Goal: Book appointment/travel/reservation

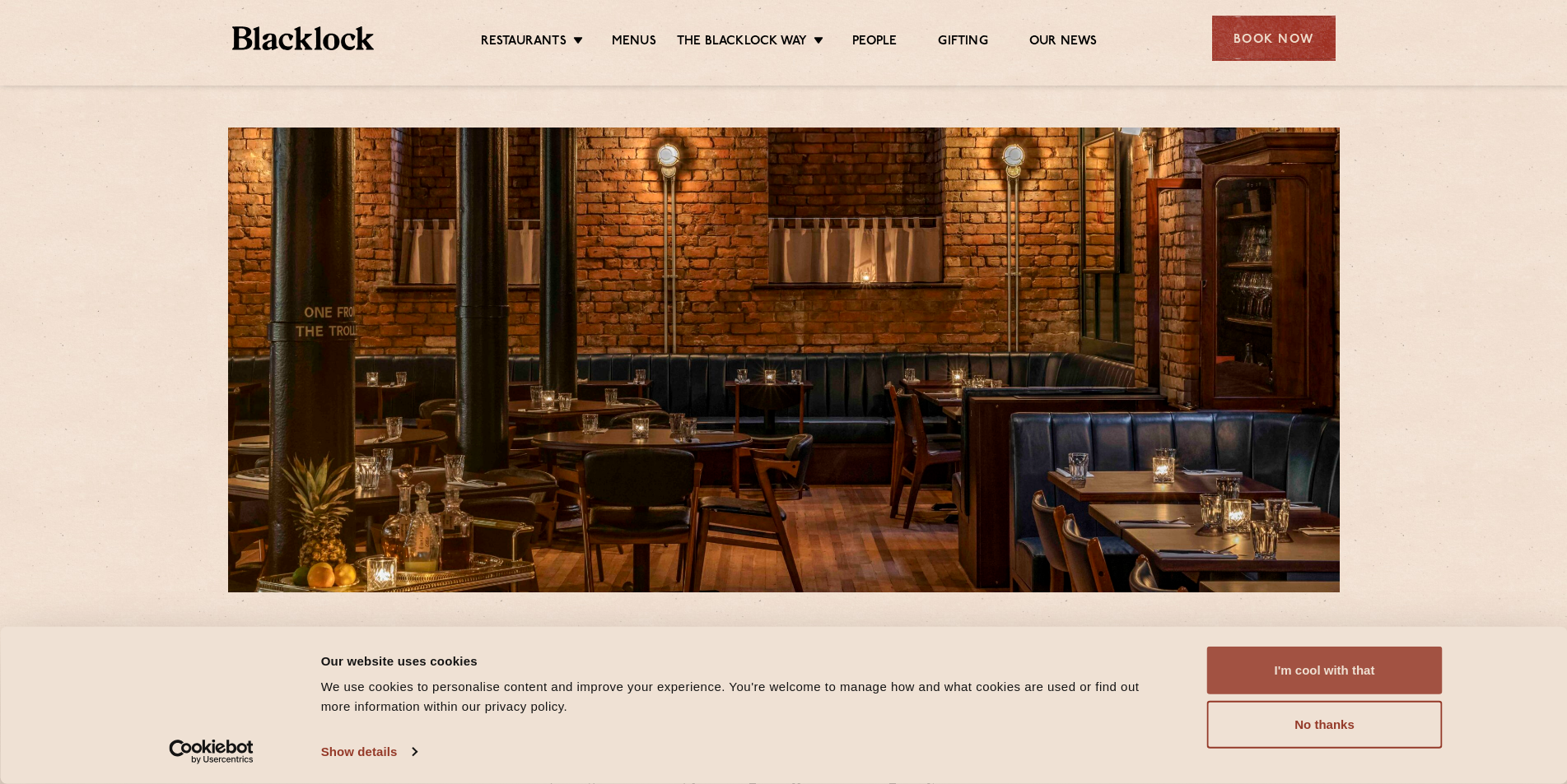
click at [1343, 668] on button "I'm cool with that" at bounding box center [1325, 670] width 235 height 48
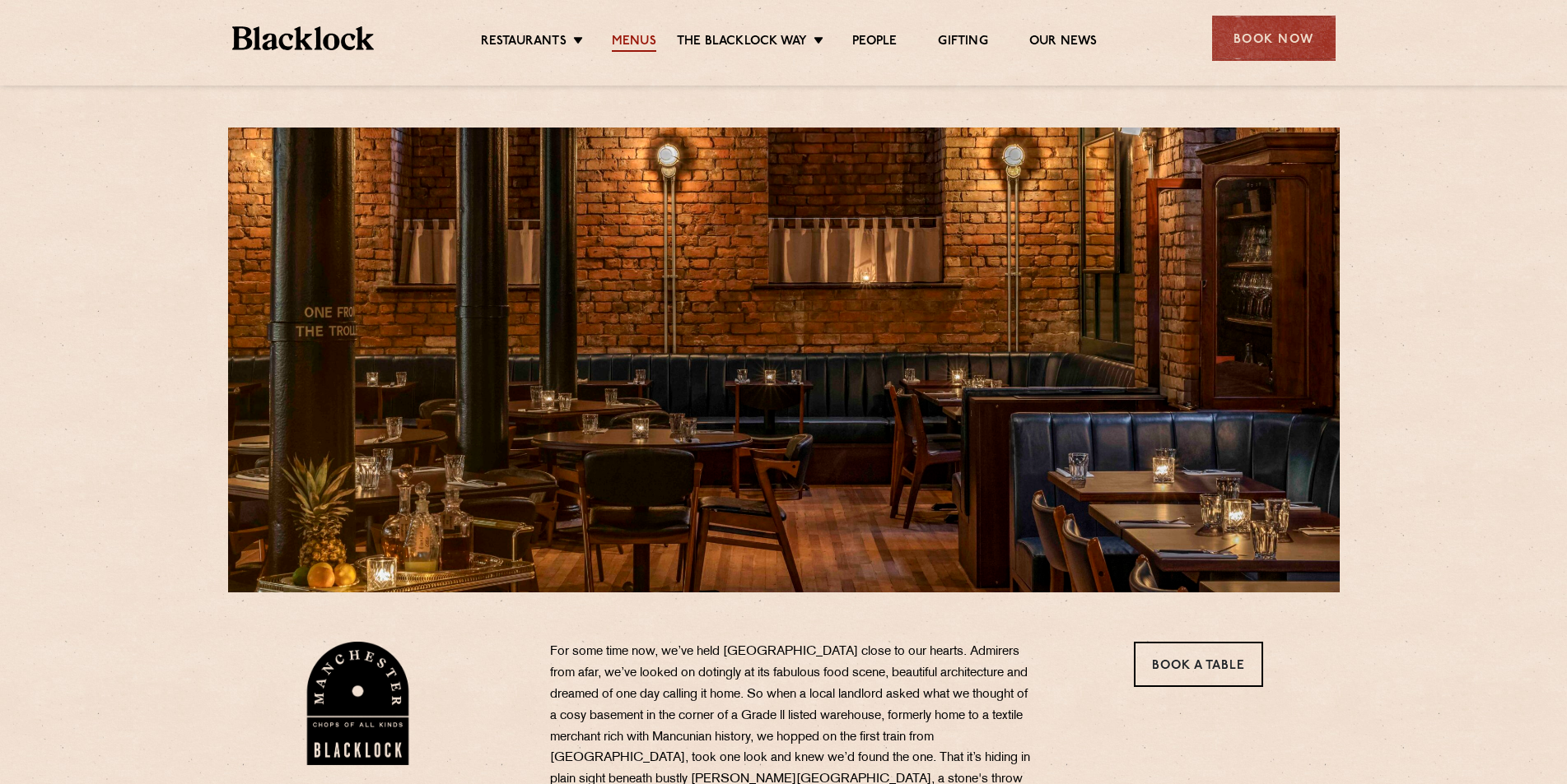
click at [628, 41] on link "Menus" at bounding box center [633, 43] width 44 height 18
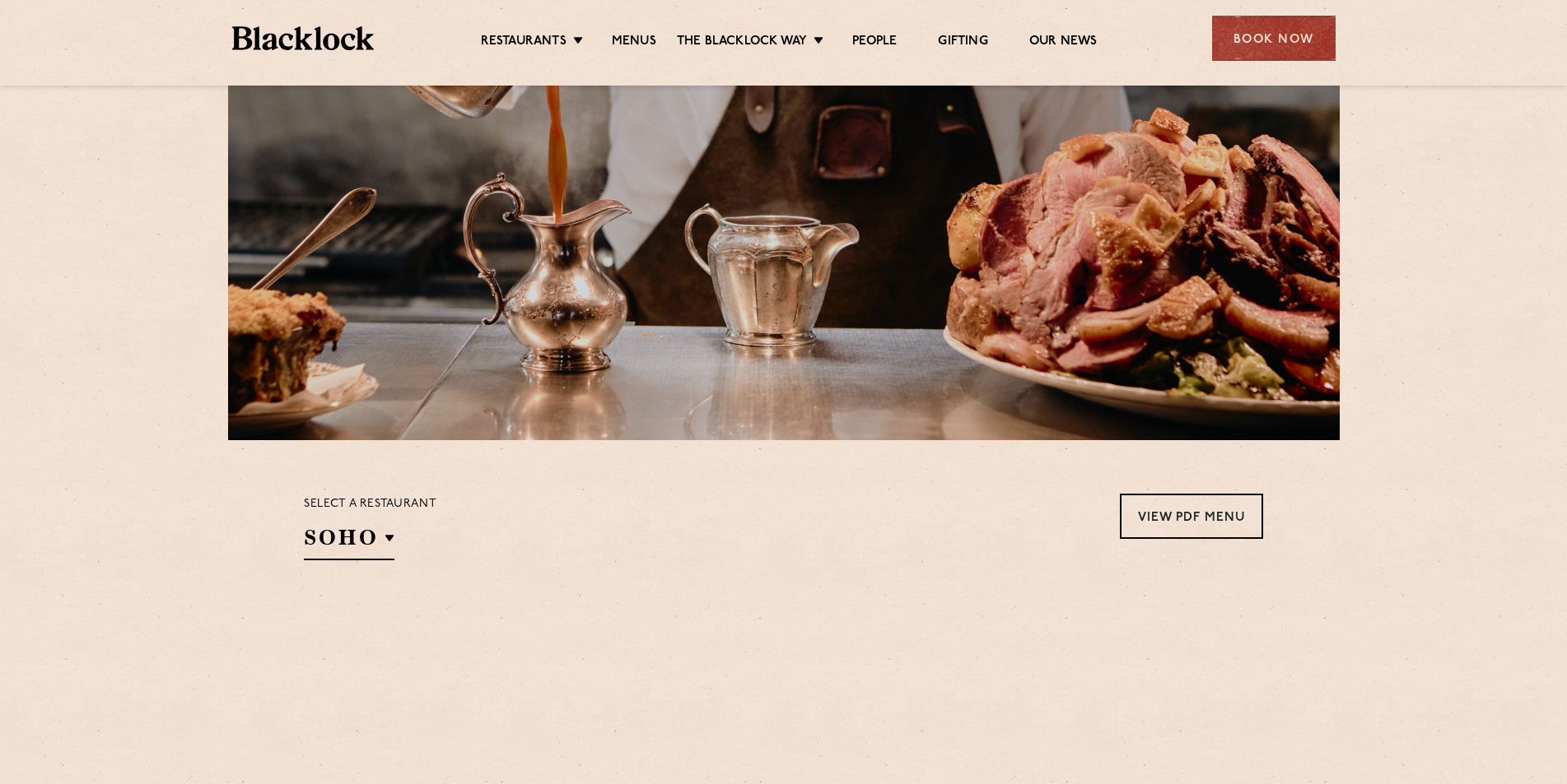
scroll to position [329, 0]
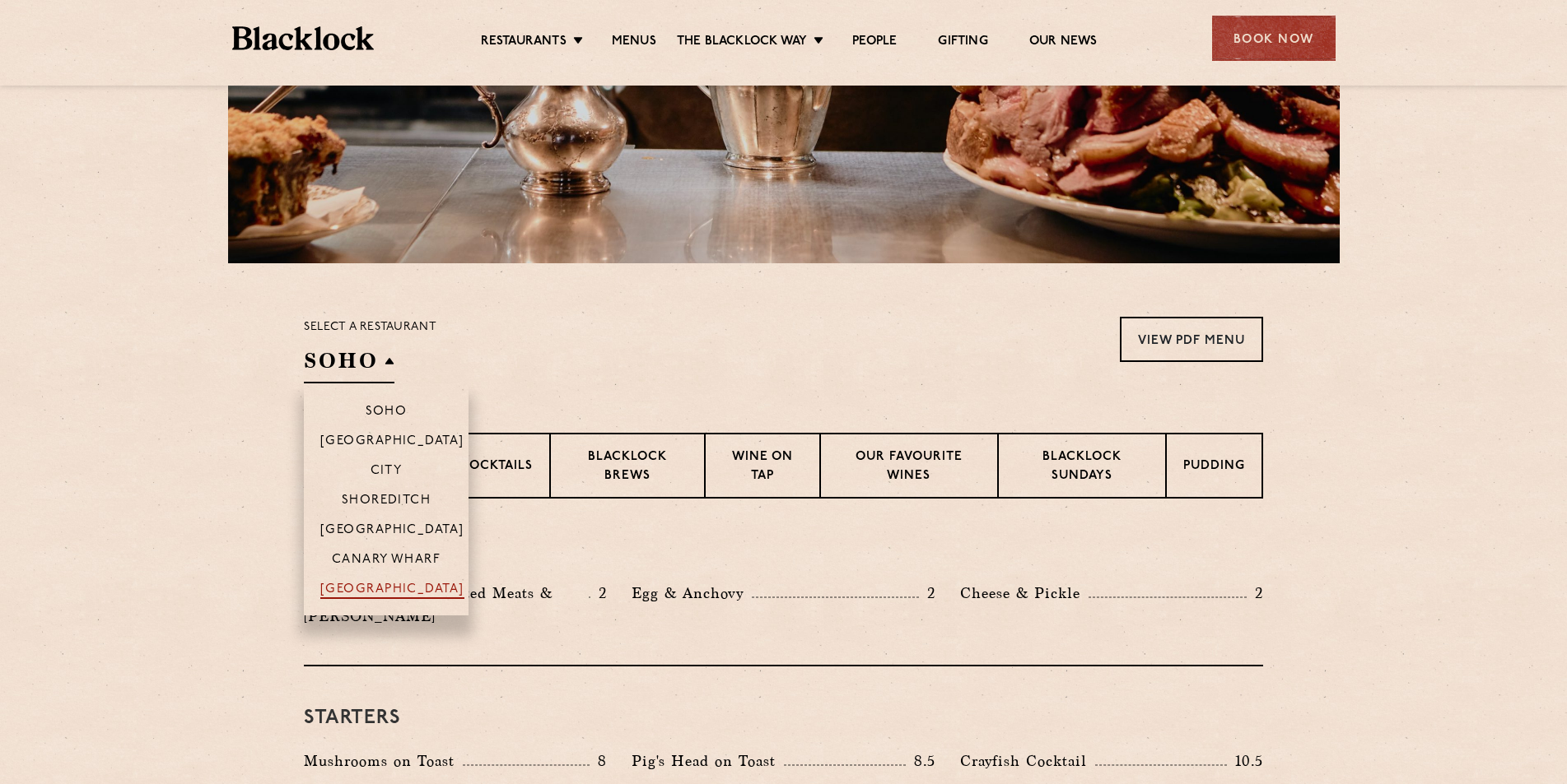
click at [383, 591] on p "[GEOGRAPHIC_DATA]" at bounding box center [392, 590] width 144 height 16
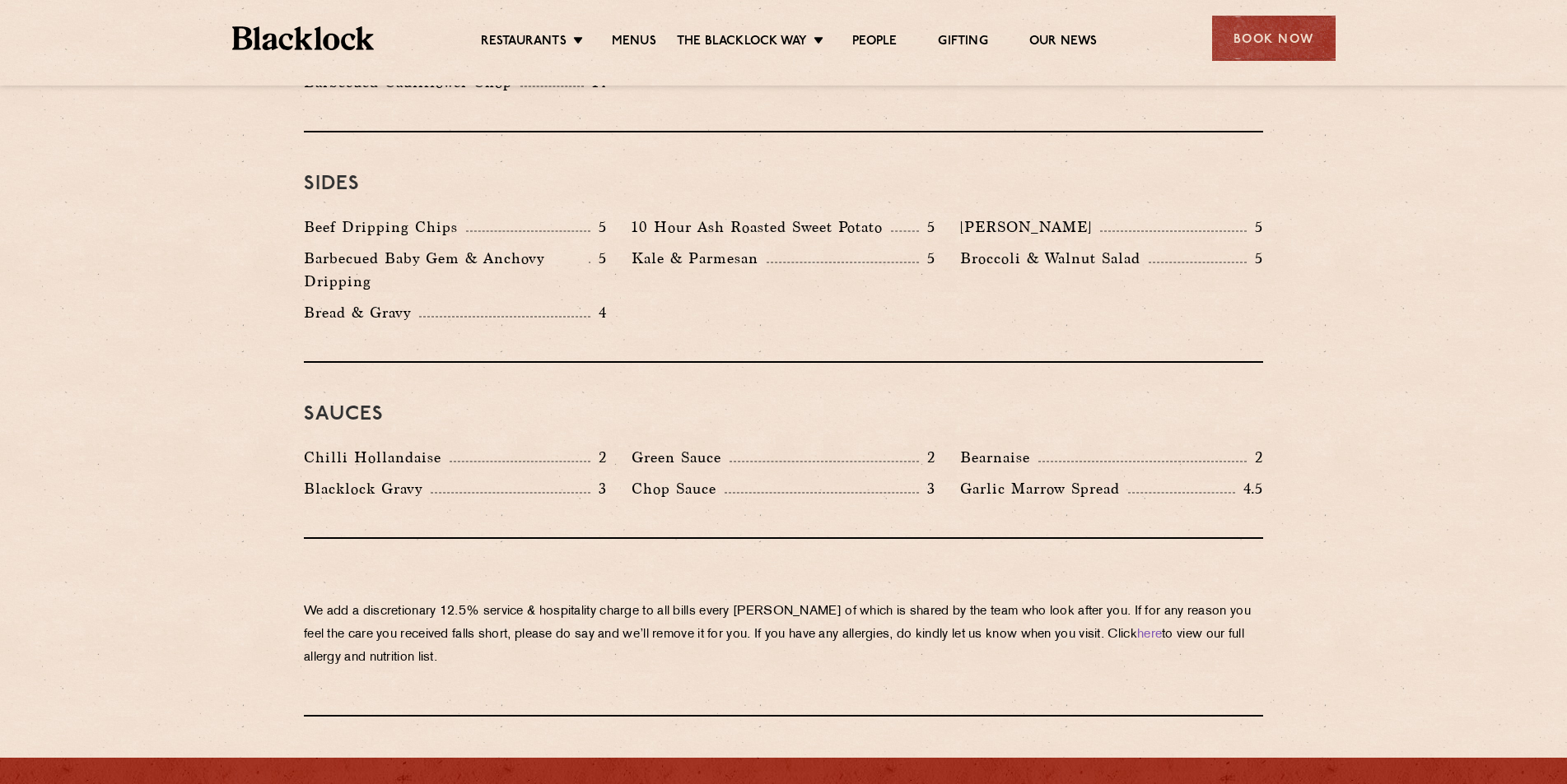
scroll to position [2386, 0]
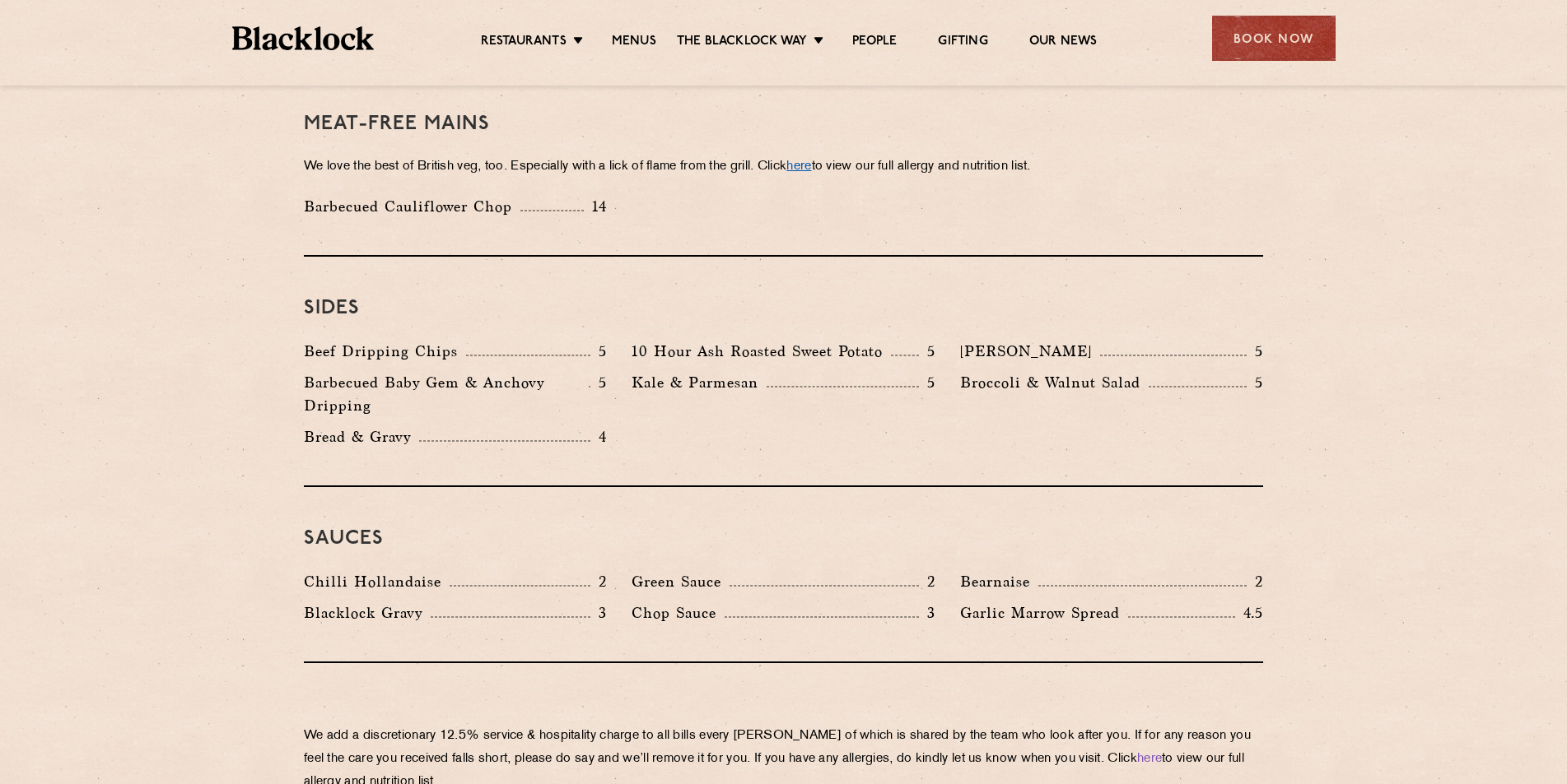
click at [811, 160] on link "here" at bounding box center [798, 166] width 24 height 13
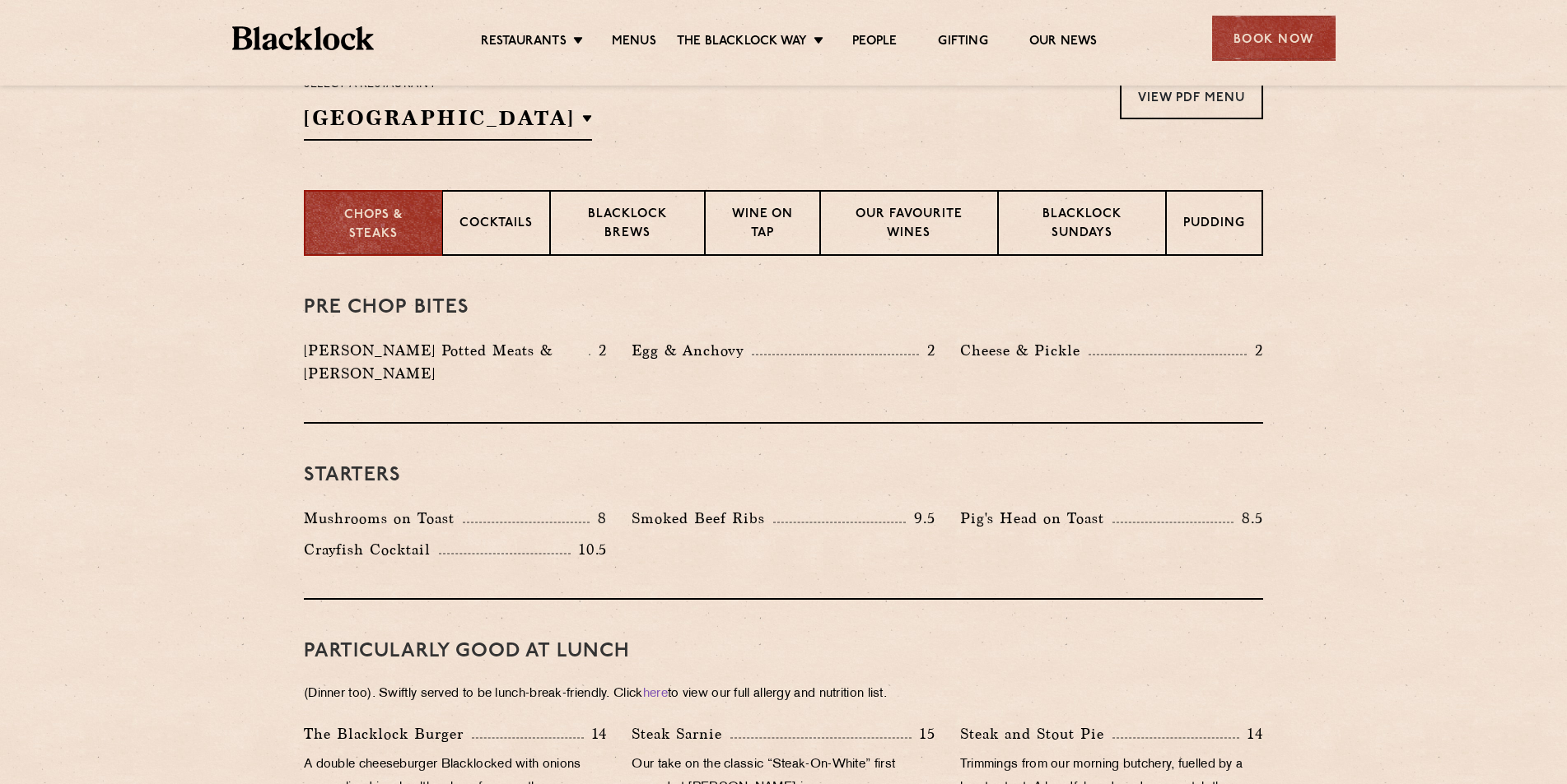
scroll to position [576, 0]
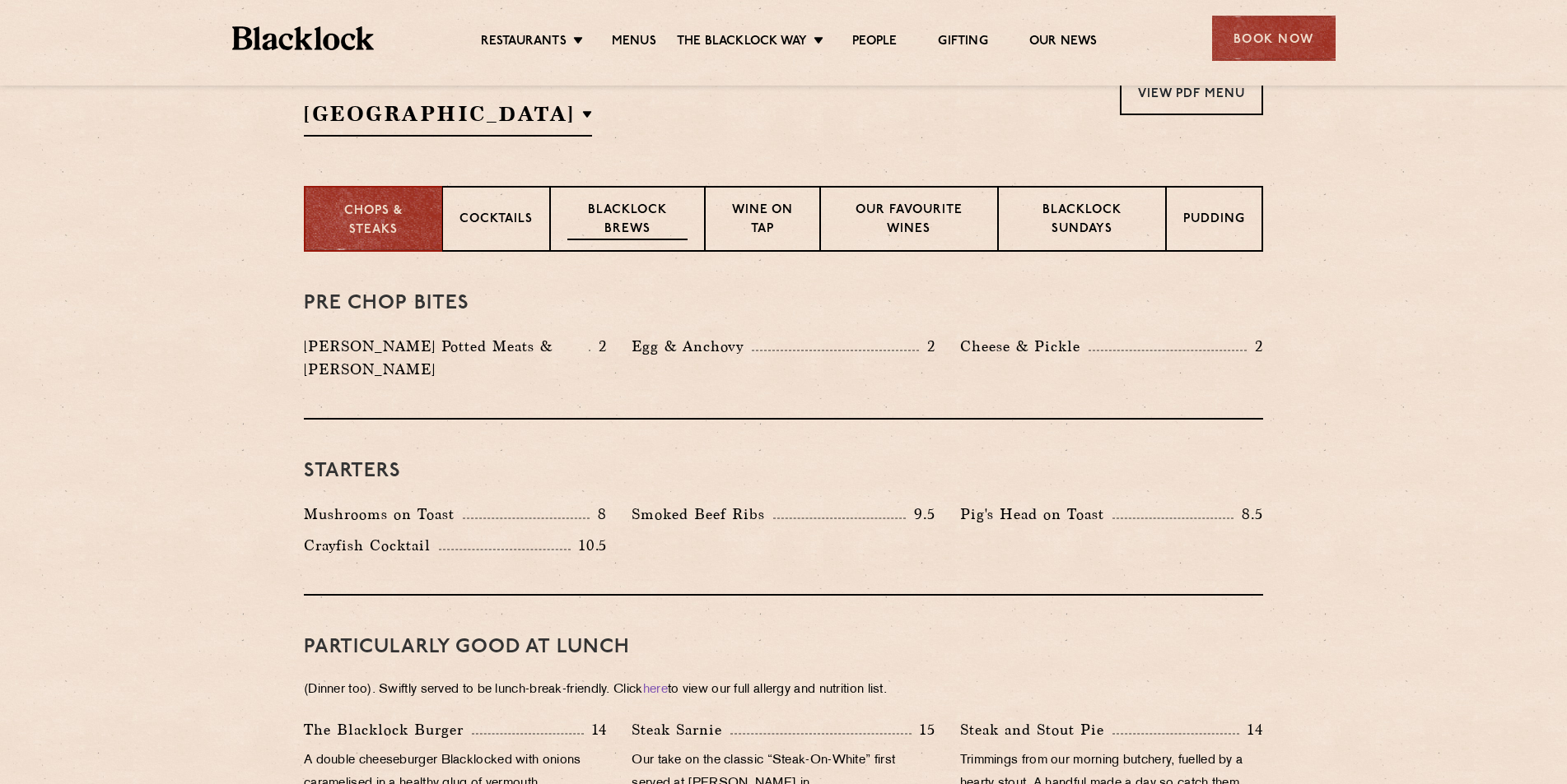
click at [627, 218] on p "Blacklock Brews" at bounding box center [627, 221] width 120 height 39
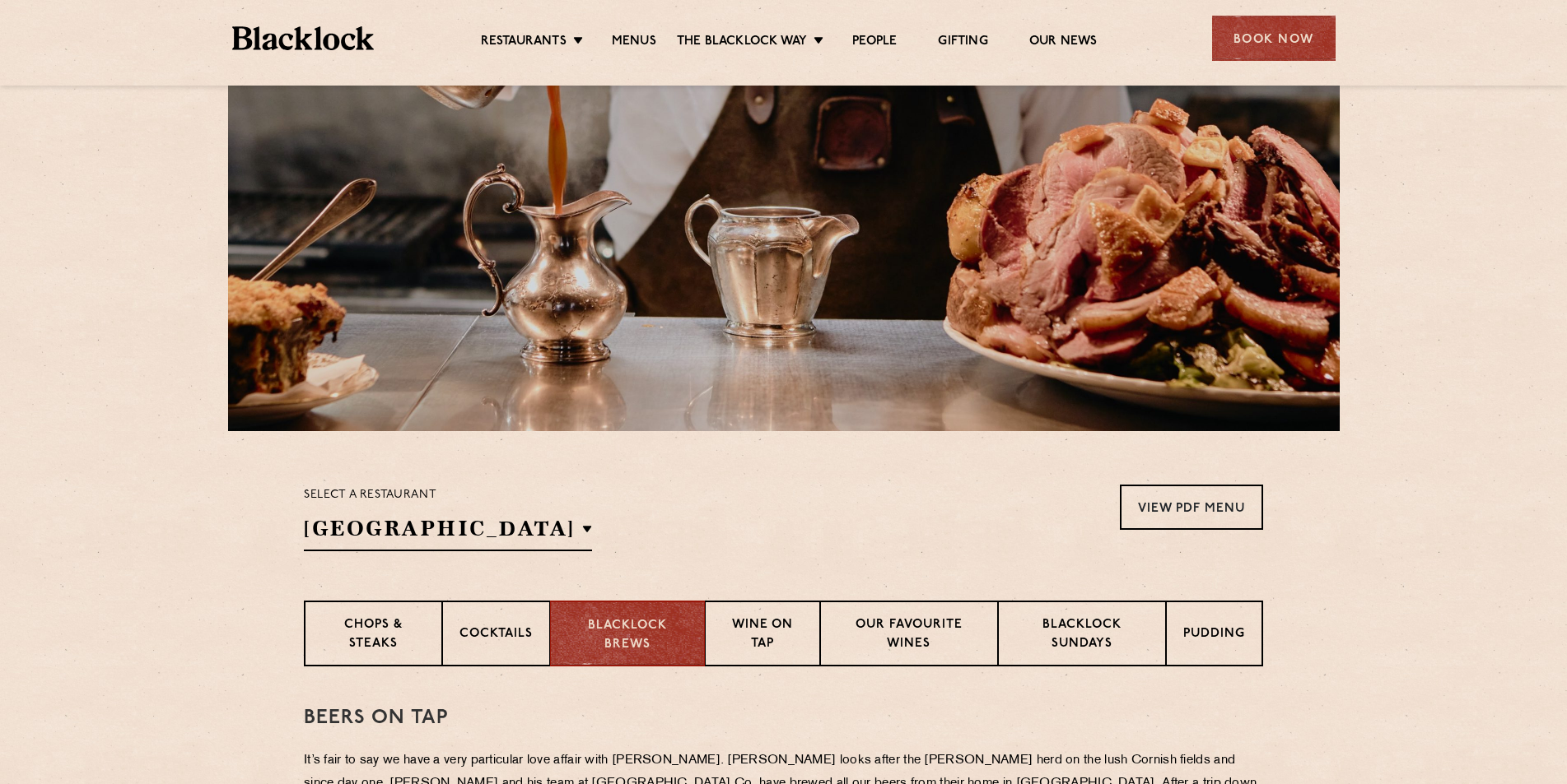
scroll to position [0, 0]
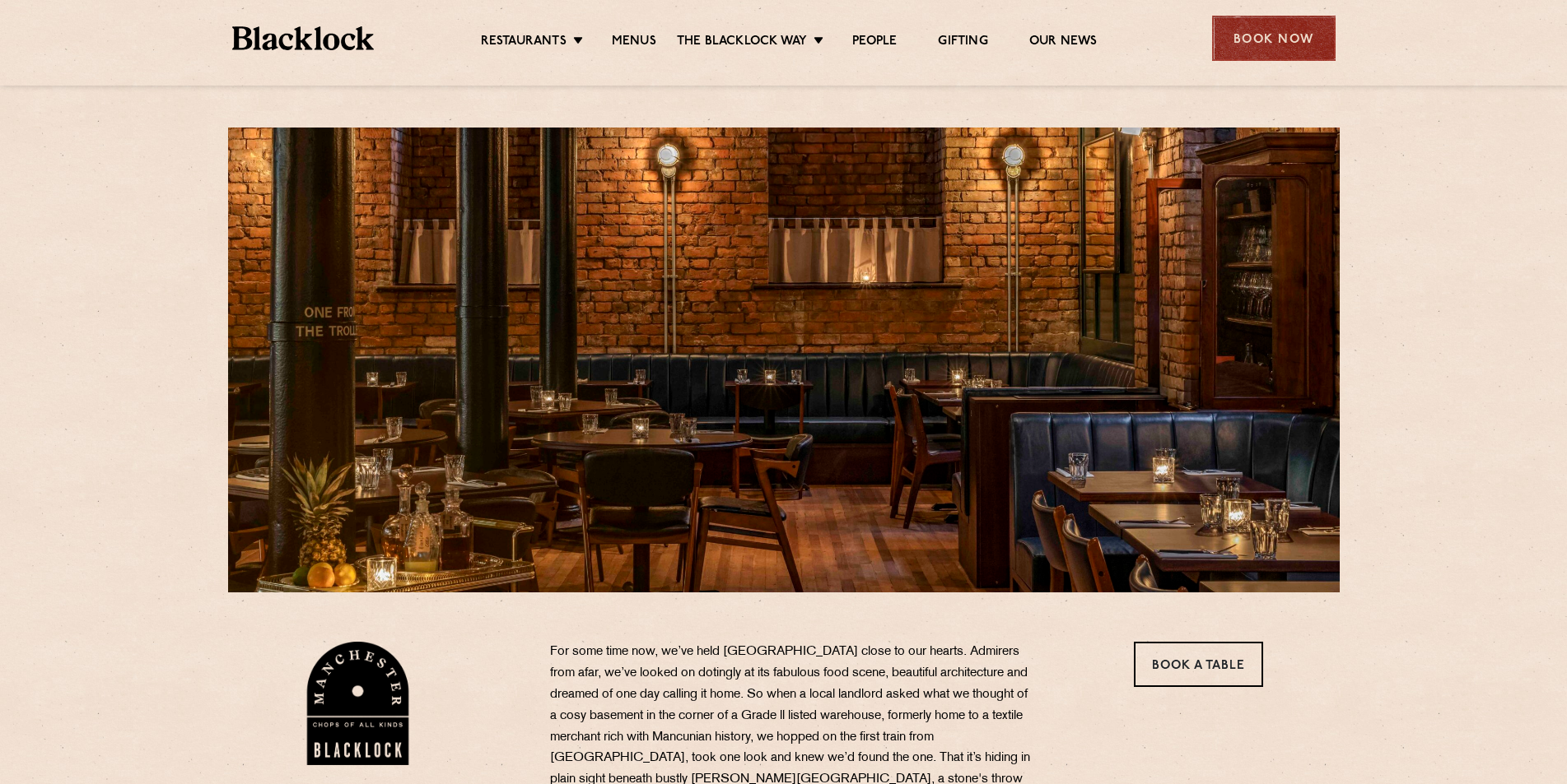
click at [1264, 27] on div "Book Now" at bounding box center [1274, 38] width 124 height 45
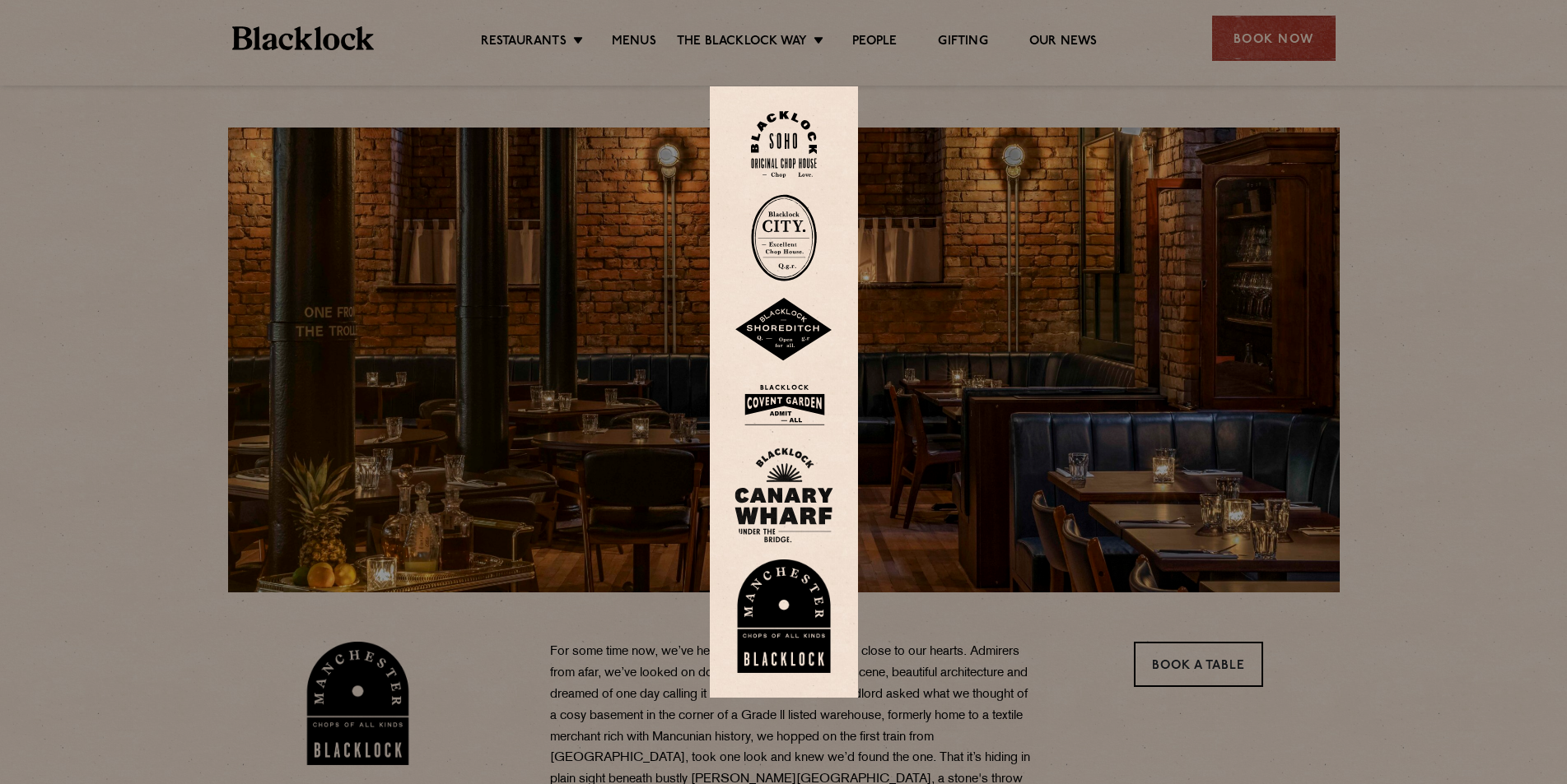
click at [786, 628] on img at bounding box center [784, 617] width 99 height 114
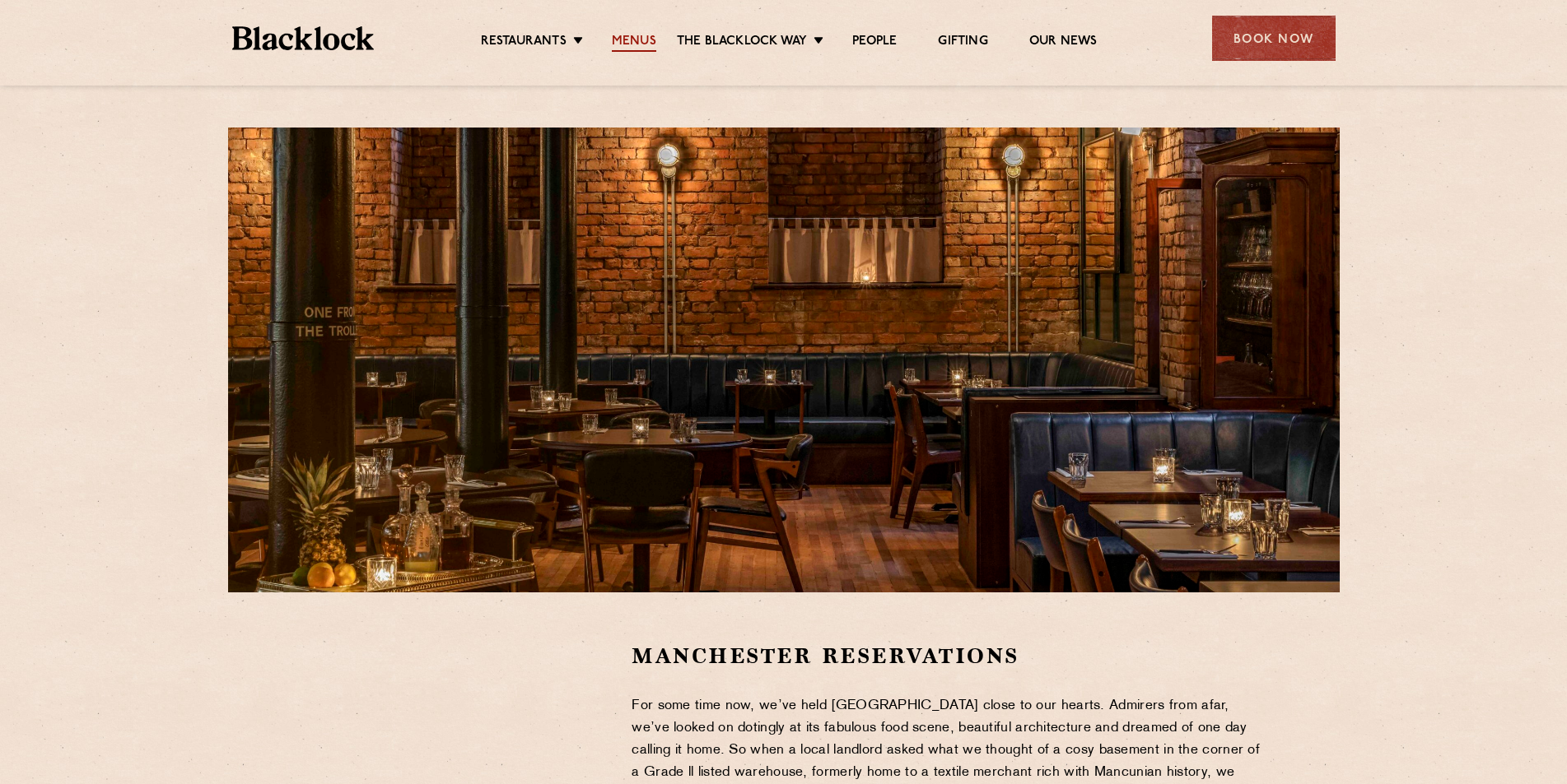
click at [644, 42] on link "Menus" at bounding box center [633, 43] width 44 height 18
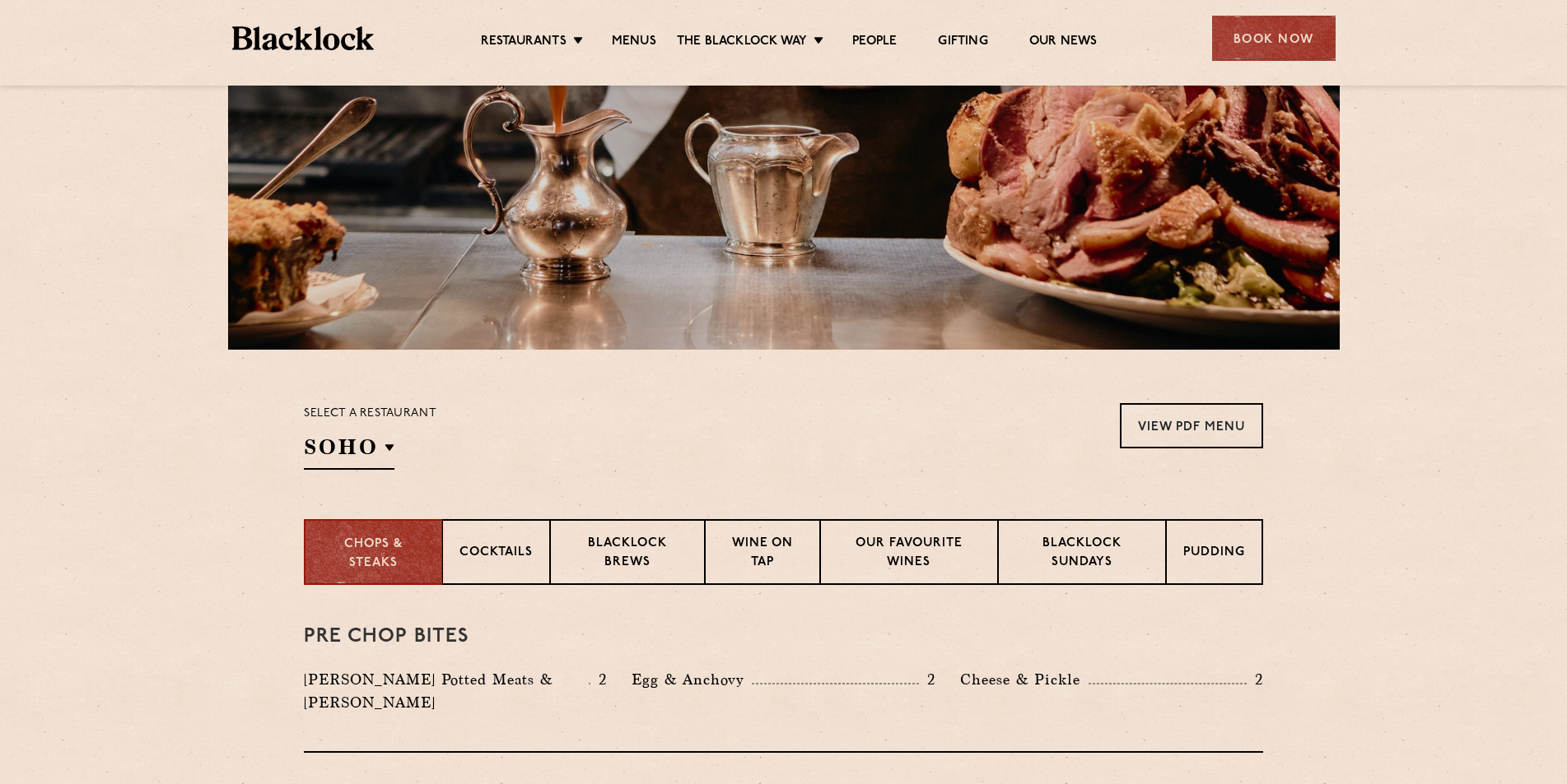
scroll to position [411, 0]
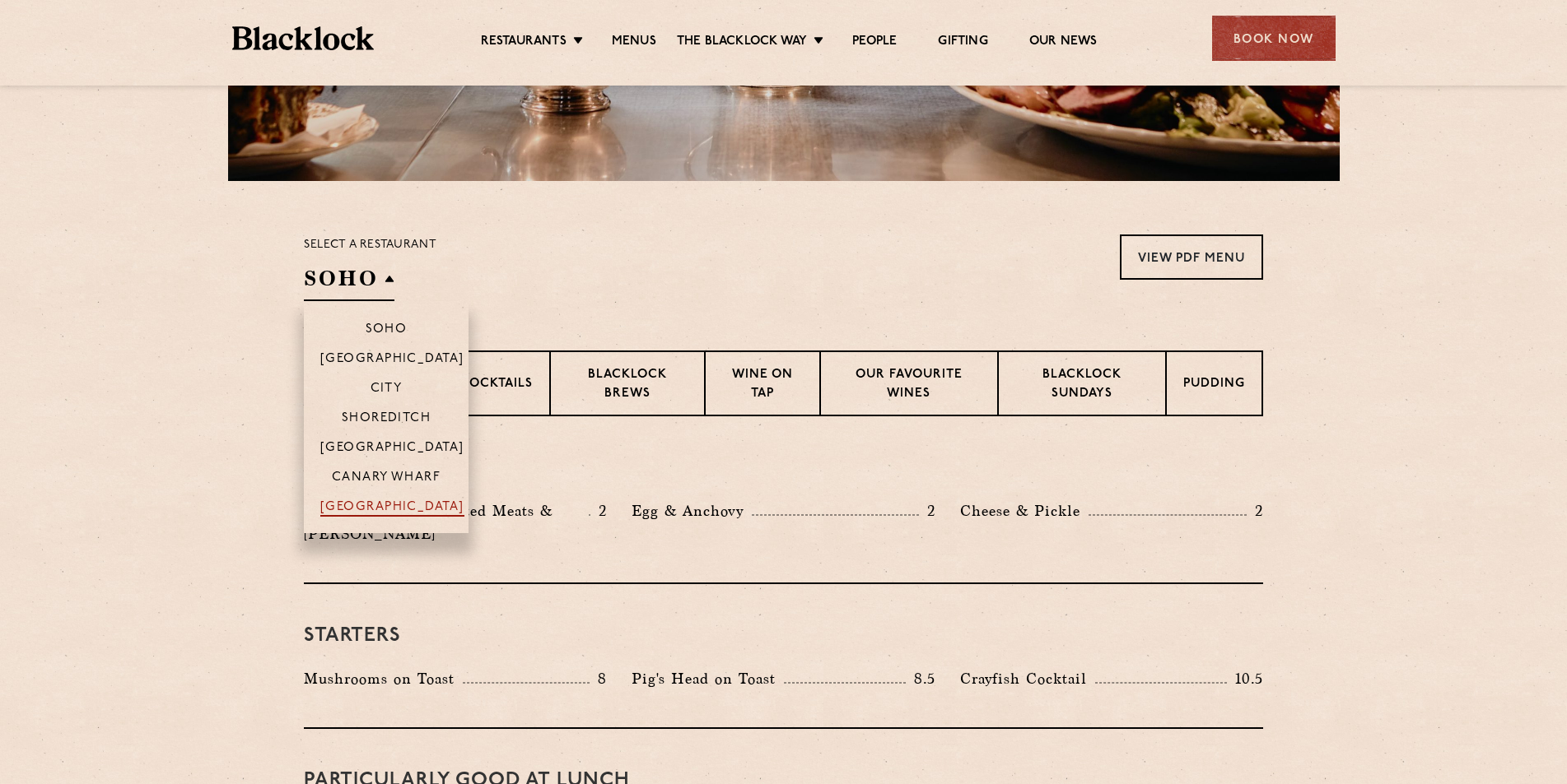
click at [354, 508] on p "[GEOGRAPHIC_DATA]" at bounding box center [392, 508] width 144 height 16
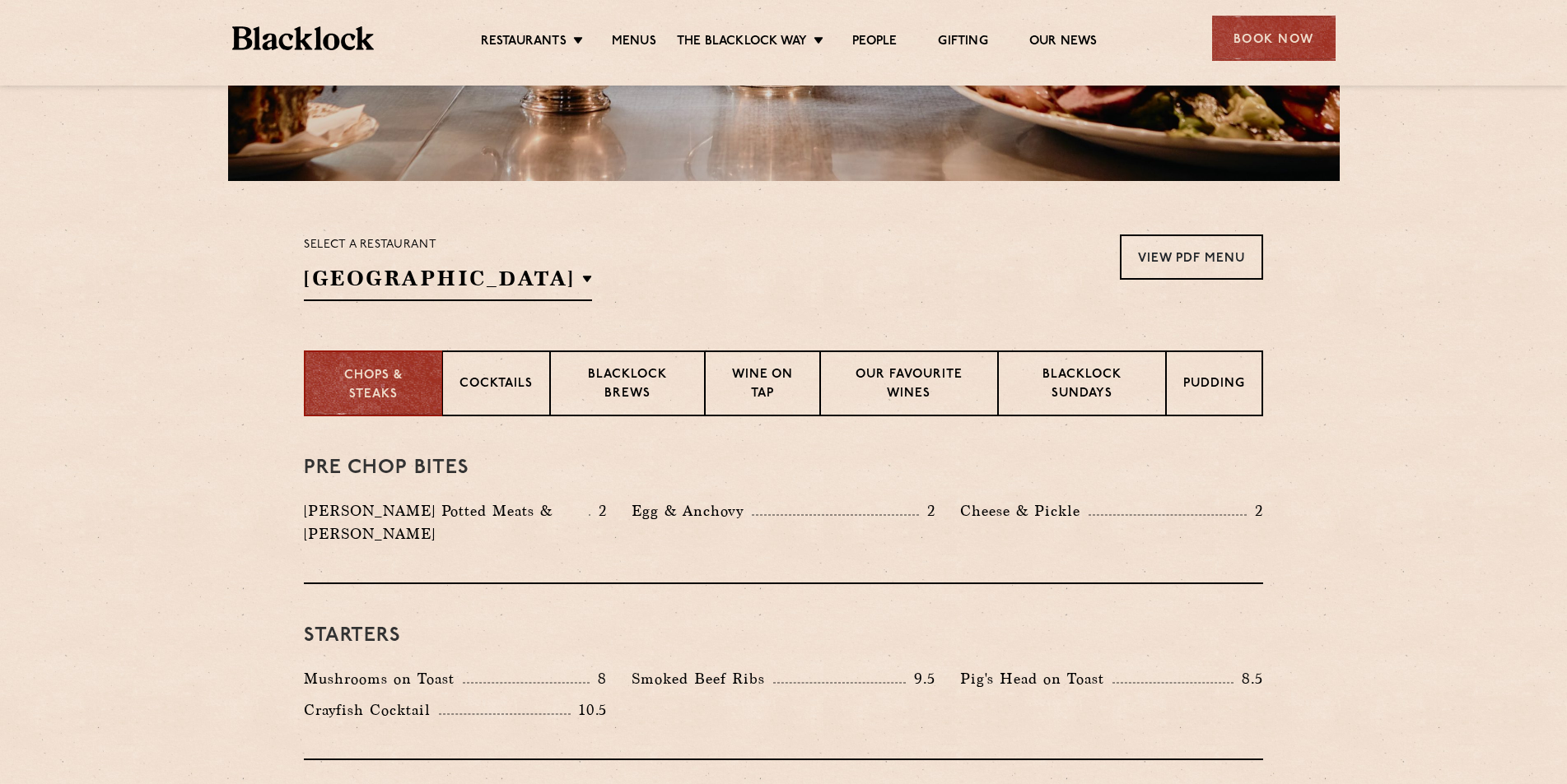
scroll to position [576, 0]
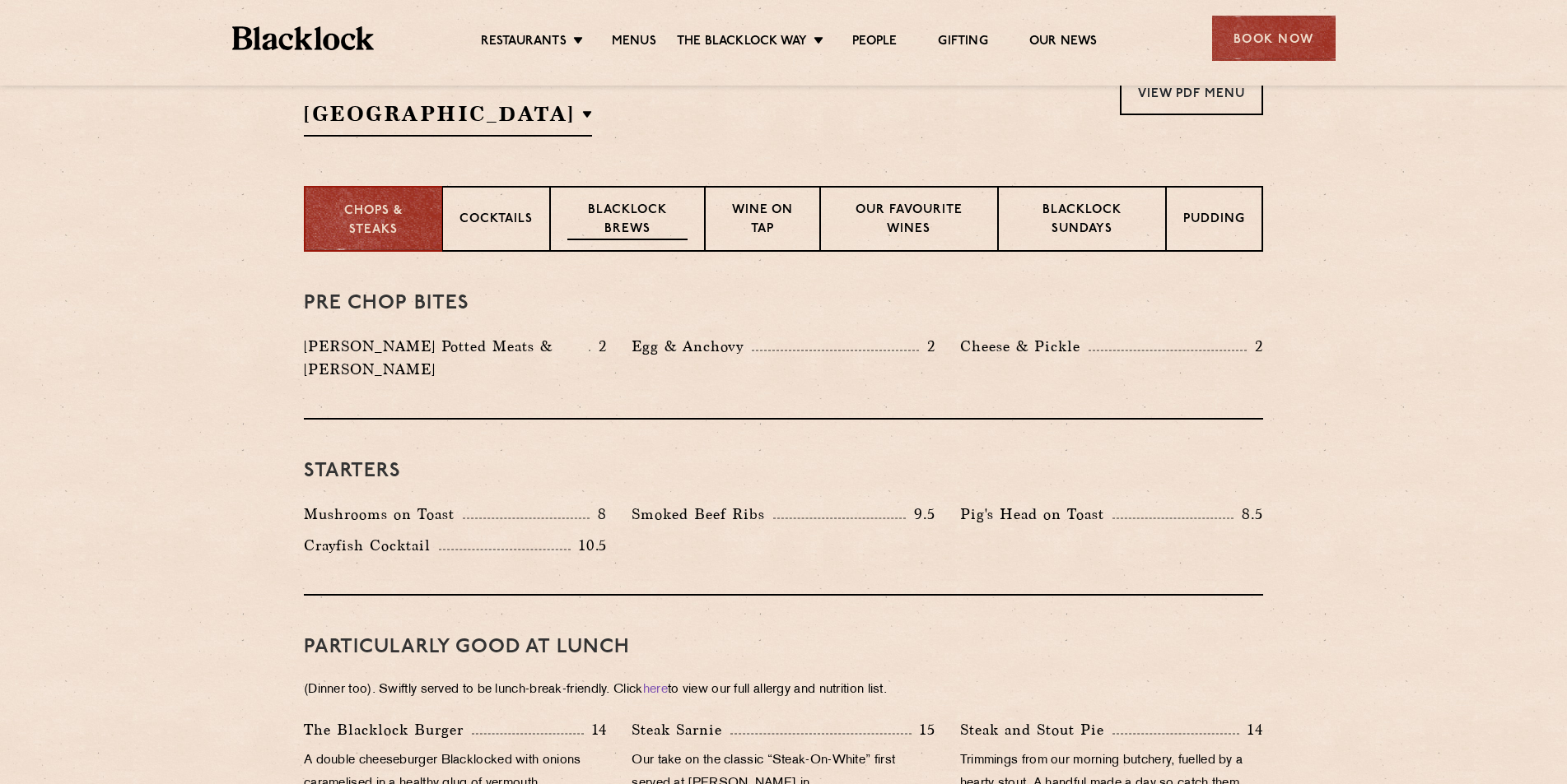
click at [619, 211] on p "Blacklock Brews" at bounding box center [627, 221] width 120 height 39
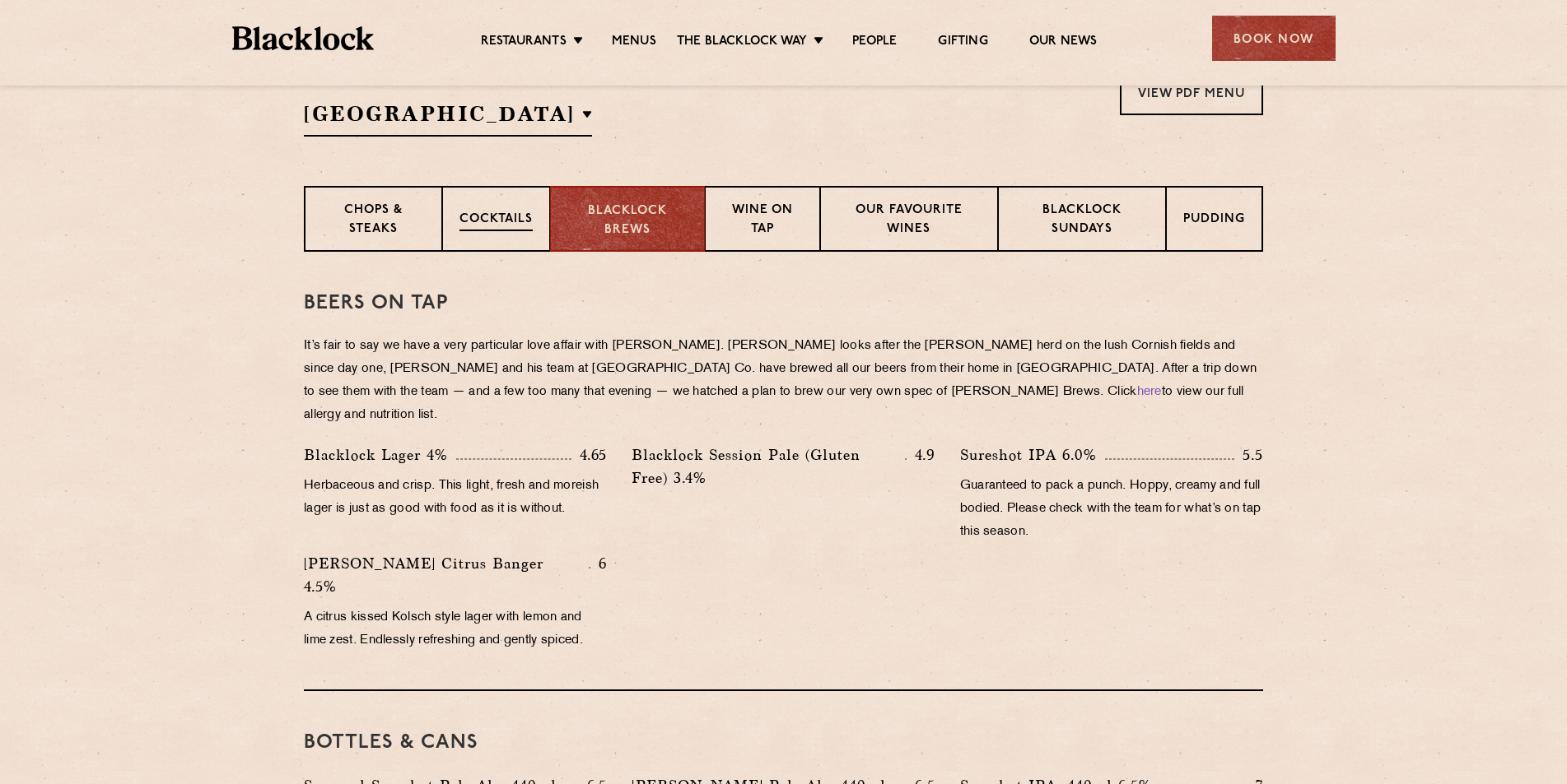
click at [502, 226] on p "Cocktails" at bounding box center [496, 221] width 73 height 21
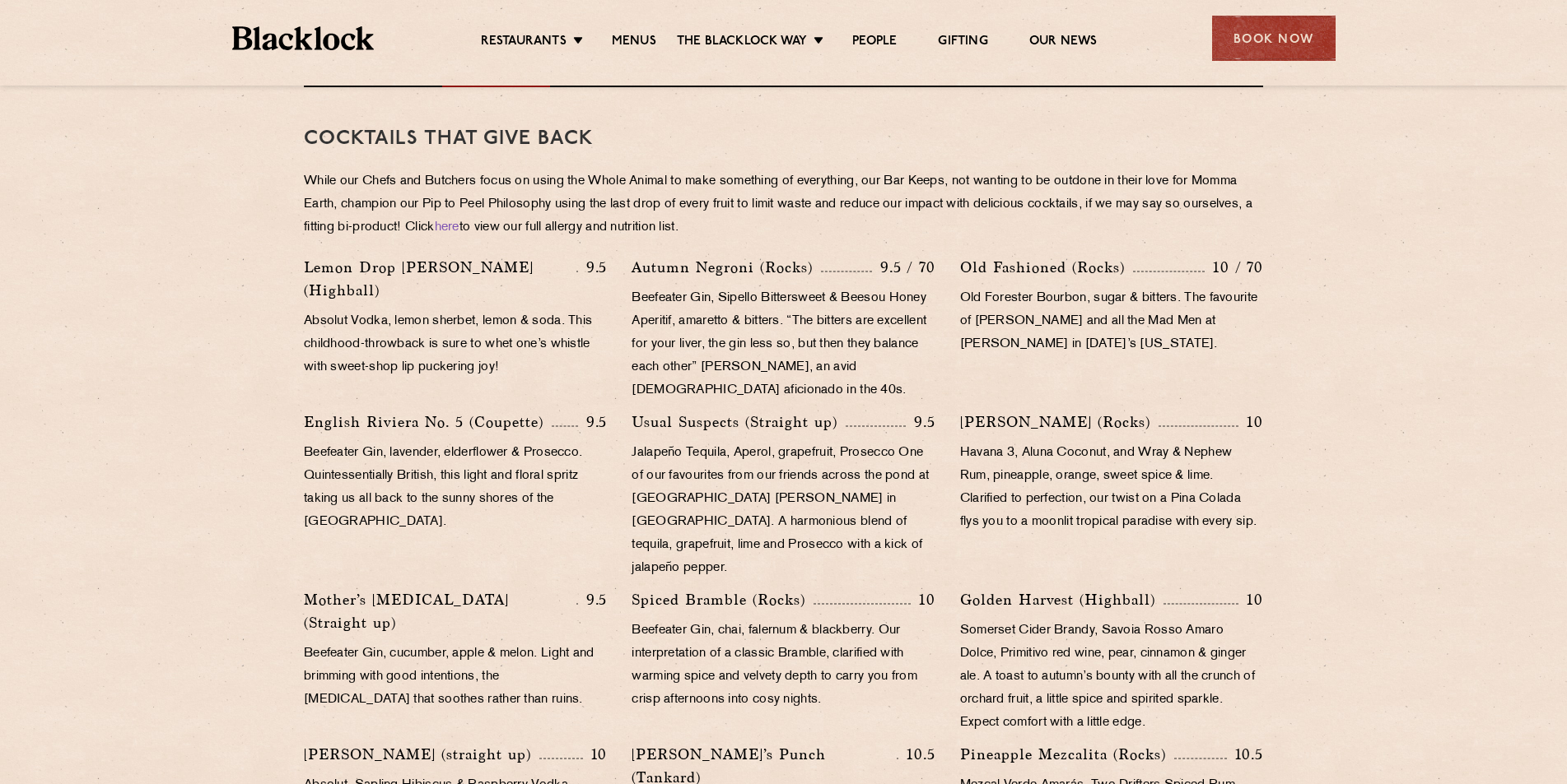
scroll to position [411, 0]
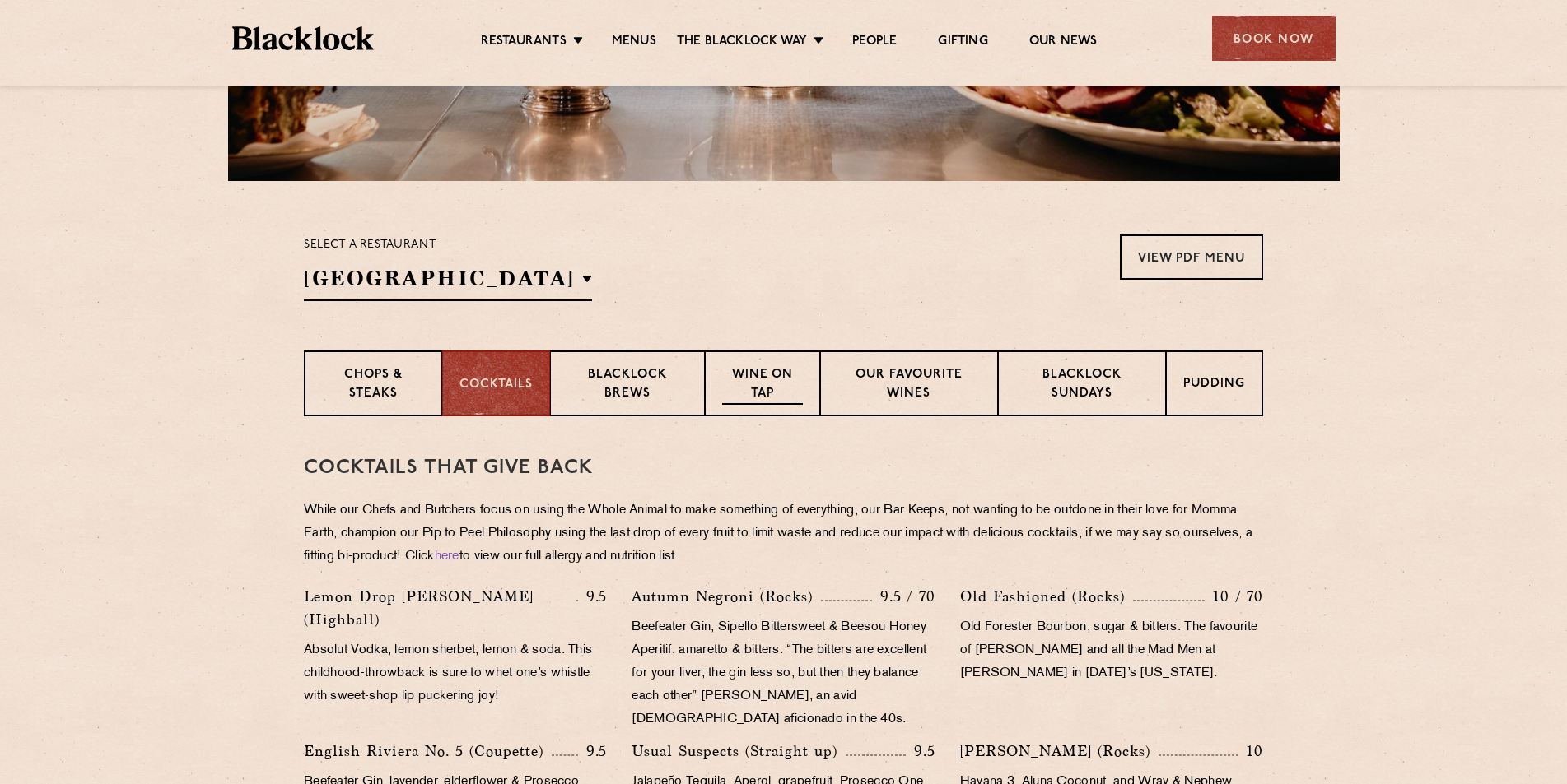
click at [795, 392] on p "Wine on Tap" at bounding box center [762, 385] width 81 height 39
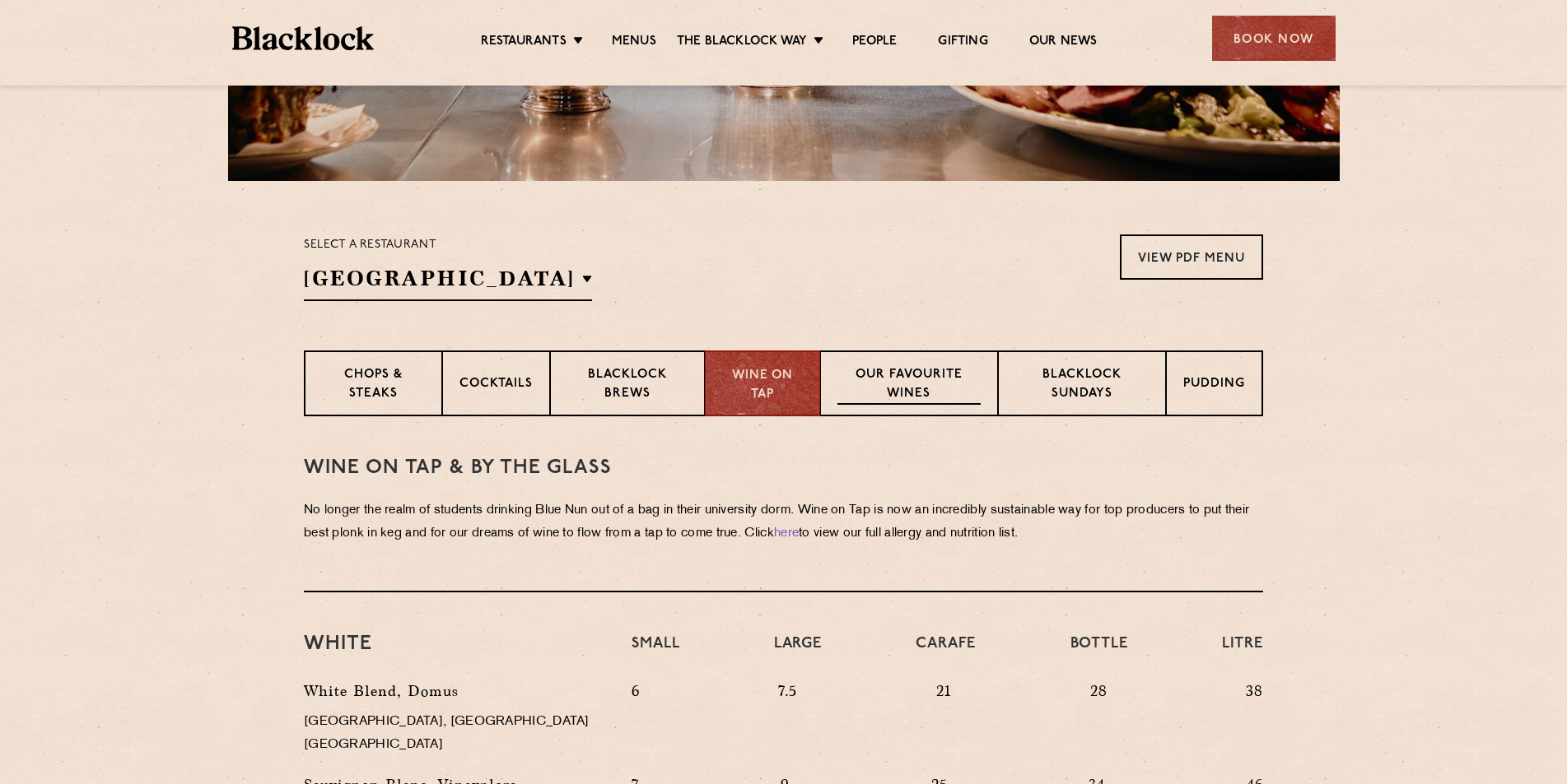
click at [882, 386] on p "Our favourite wines" at bounding box center [908, 385] width 142 height 39
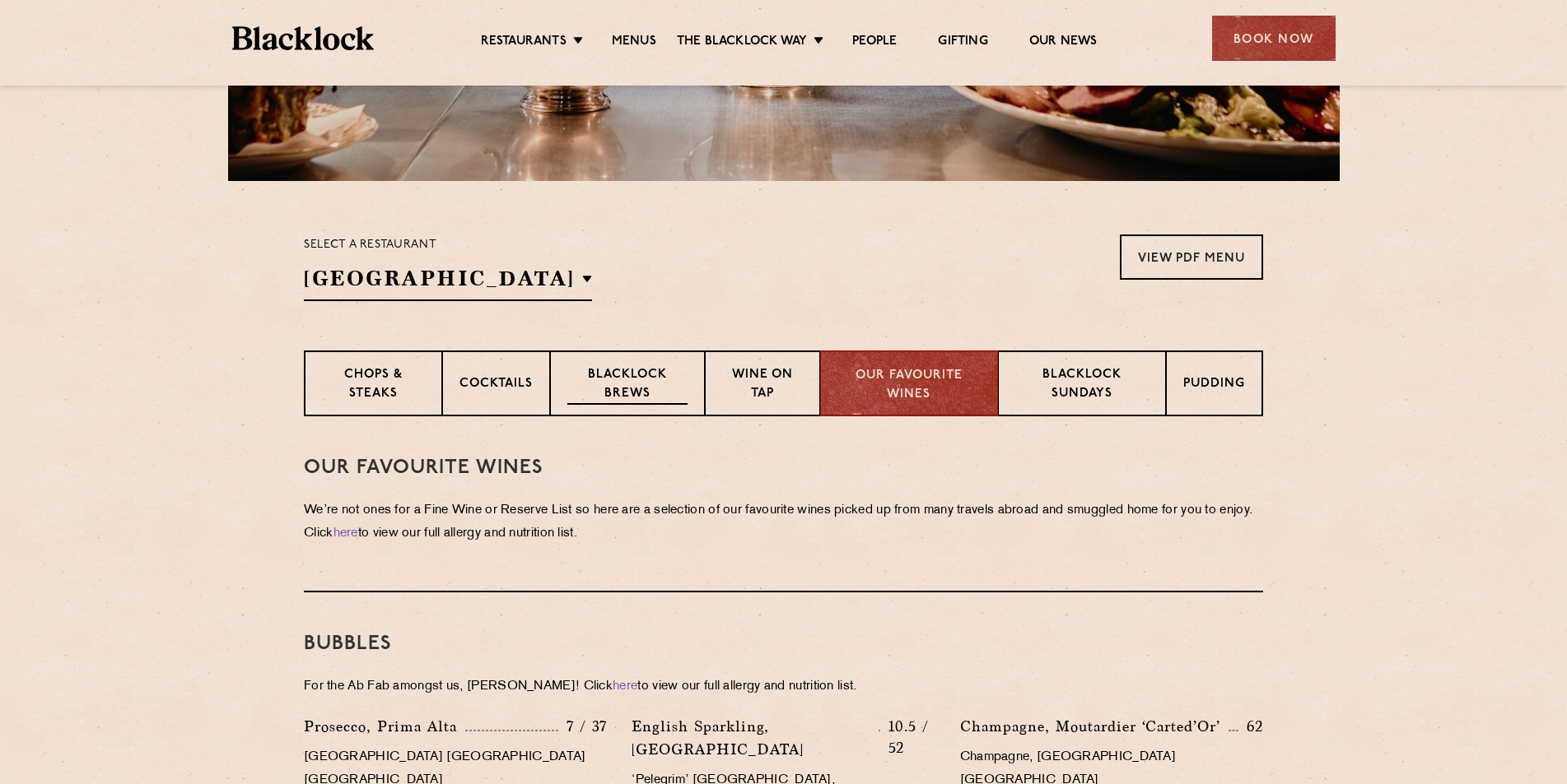
click at [607, 383] on p "Blacklock Brews" at bounding box center [627, 385] width 120 height 39
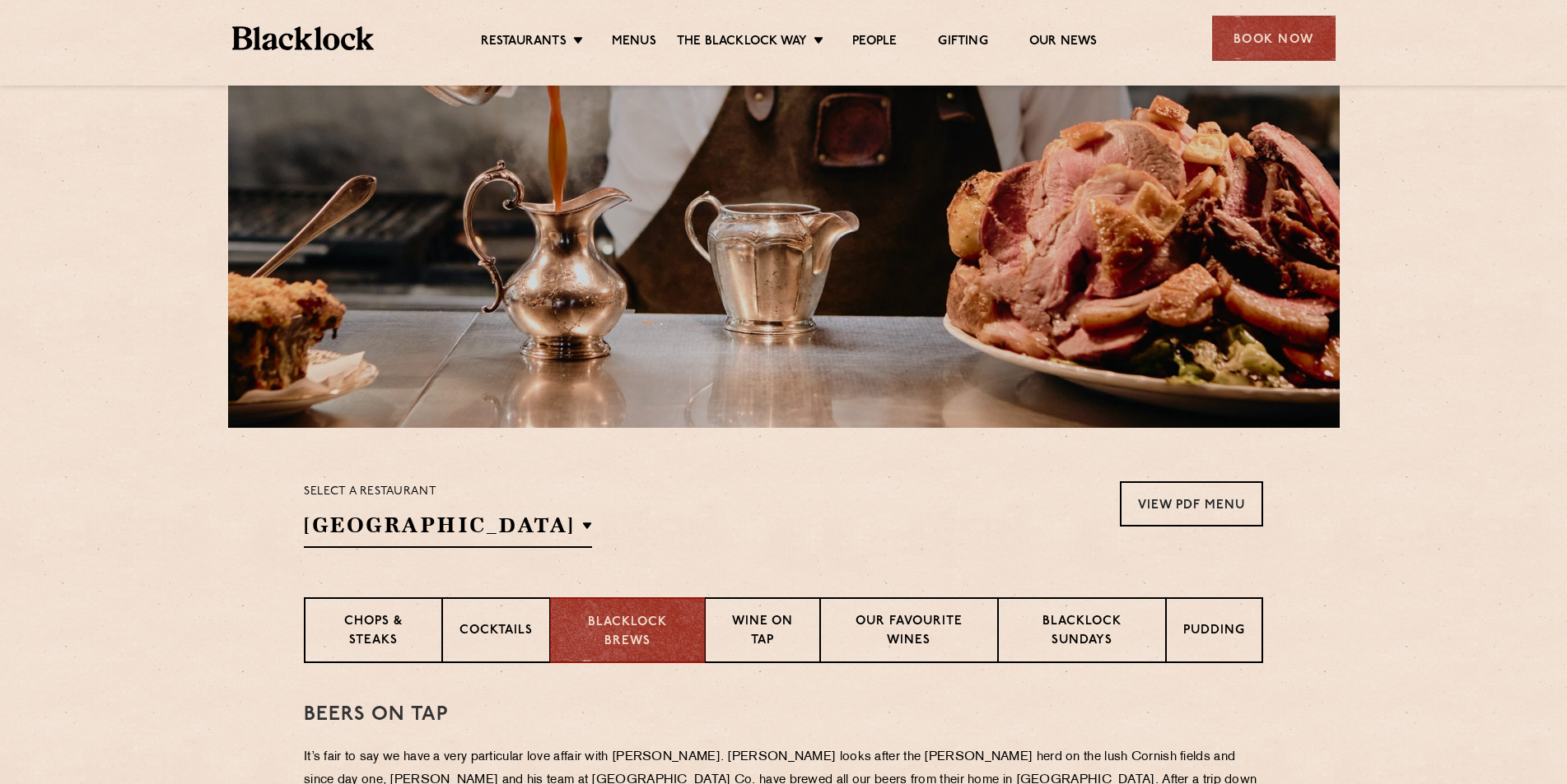
scroll to position [0, 0]
